Goal: Task Accomplishment & Management: Use online tool/utility

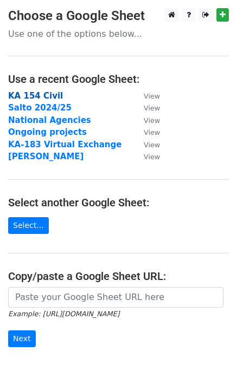
click at [46, 96] on strong "KA 154 Civil" at bounding box center [35, 96] width 55 height 10
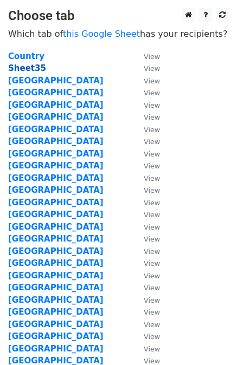
click at [23, 65] on strong "Sheet35" at bounding box center [27, 68] width 38 height 10
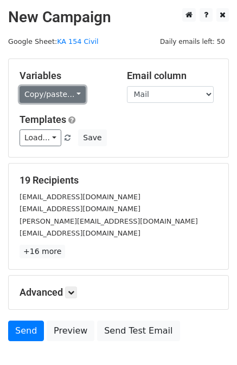
click at [65, 102] on link "Copy/paste..." at bounding box center [52, 94] width 66 height 17
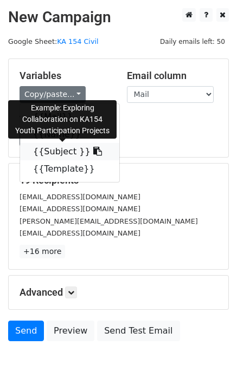
click at [63, 149] on link "{{Subject }}" at bounding box center [69, 151] width 99 height 17
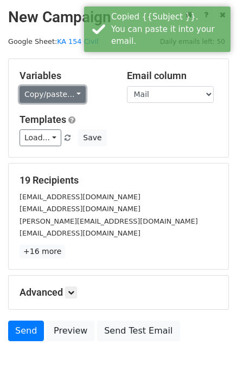
click at [69, 87] on link "Copy/paste..." at bounding box center [52, 94] width 66 height 17
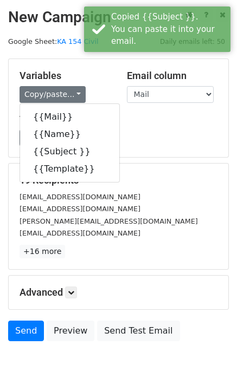
click at [67, 181] on div "{{Mail}} {{Name}} {{Subject }} {{Template}}" at bounding box center [69, 142] width 100 height 79
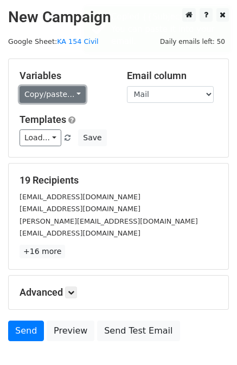
click at [60, 91] on link "Copy/paste..." at bounding box center [52, 94] width 66 height 17
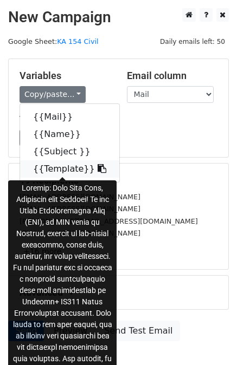
click at [60, 167] on link "{{Template}}" at bounding box center [69, 168] width 99 height 17
